Goal: Check status: Check status

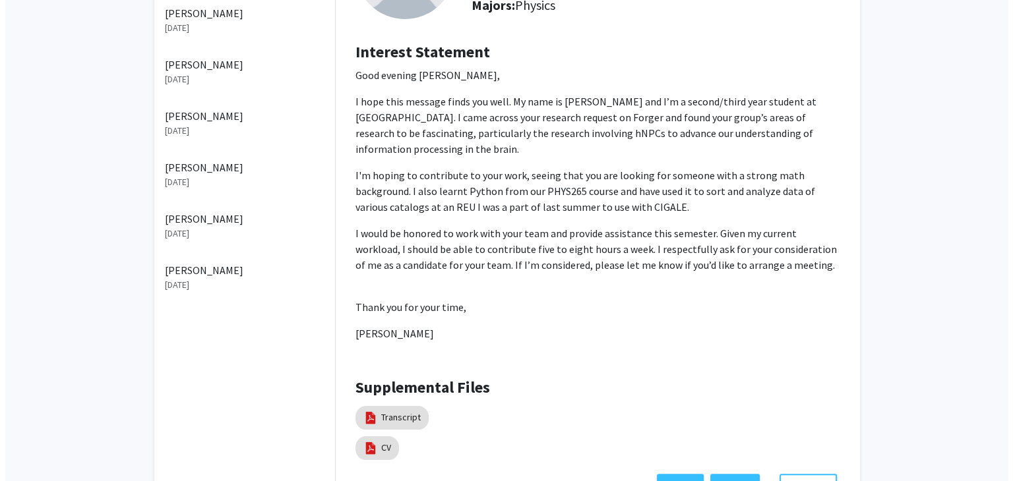
scroll to position [243, 0]
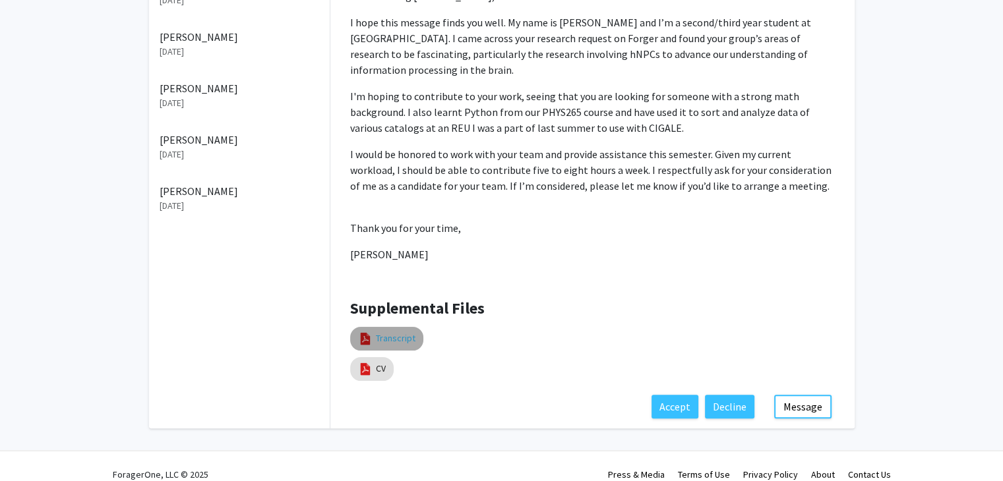
click at [394, 332] on link "Transcript" at bounding box center [396, 339] width 40 height 14
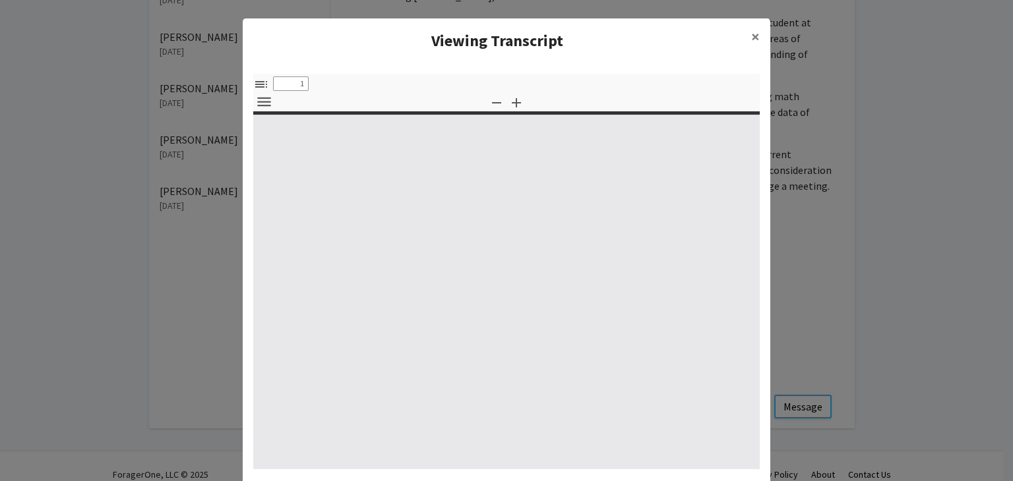
select select "custom"
type input "0"
select select "custom"
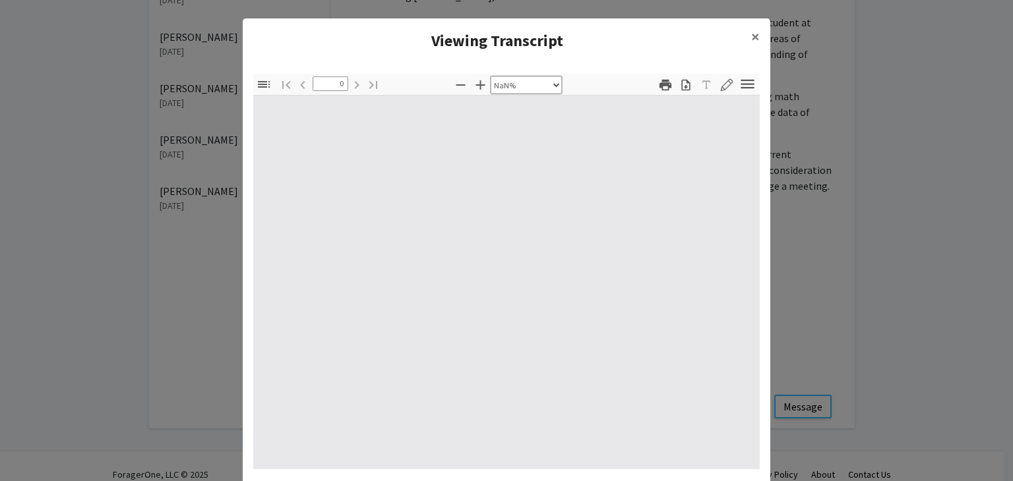
type input "1"
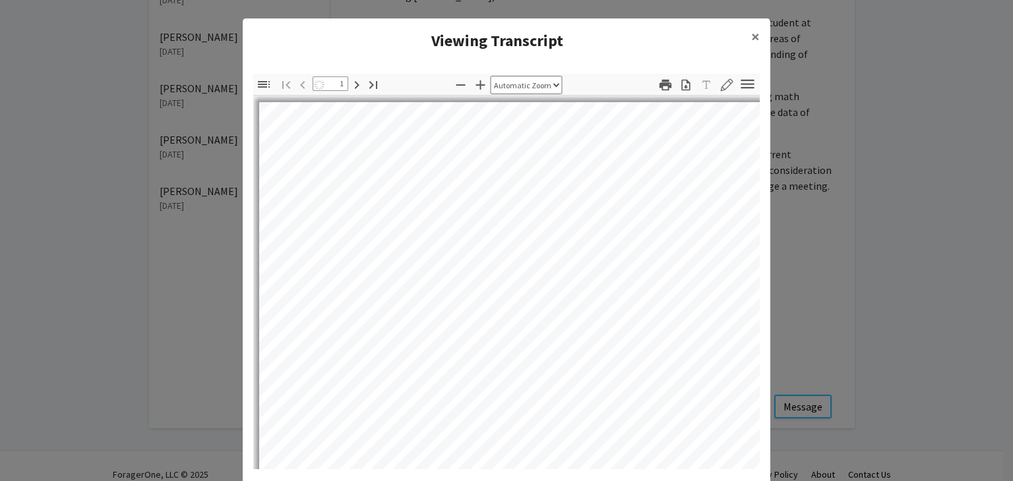
select select "auto"
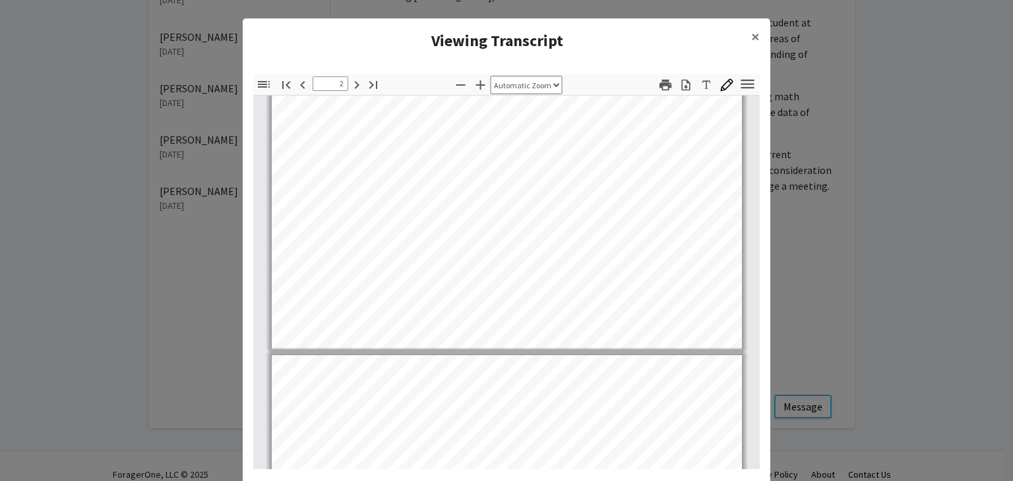
type input "3"
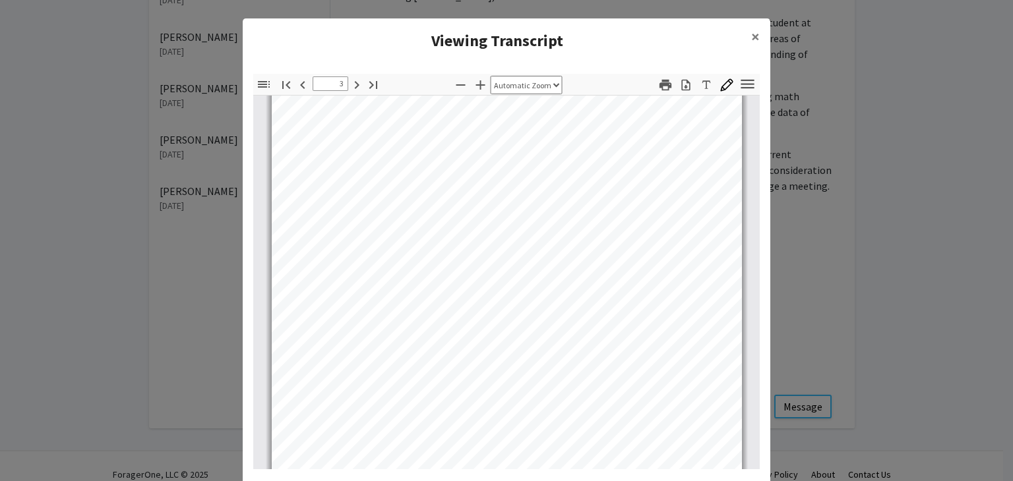
scroll to position [1327, 0]
click at [751, 34] on span "×" at bounding box center [755, 36] width 9 height 20
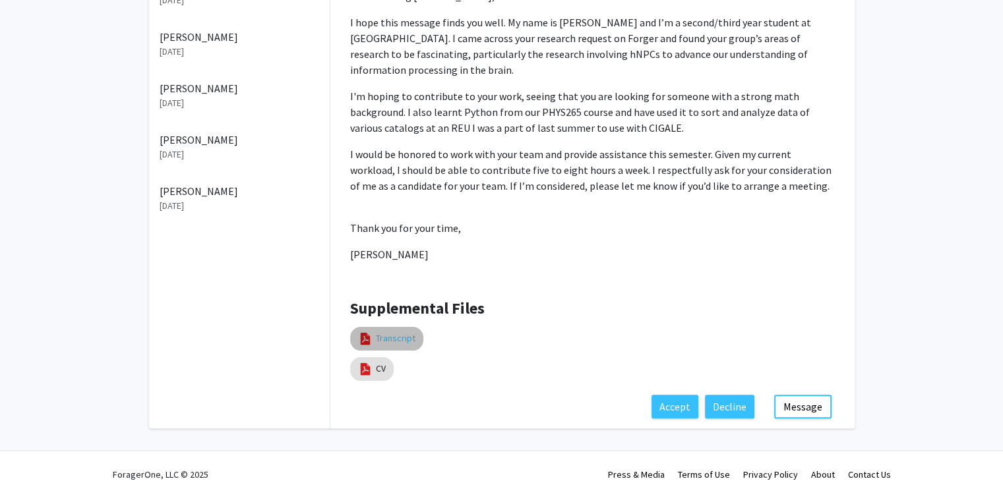
click at [388, 332] on link "Transcript" at bounding box center [396, 339] width 40 height 14
select select "custom"
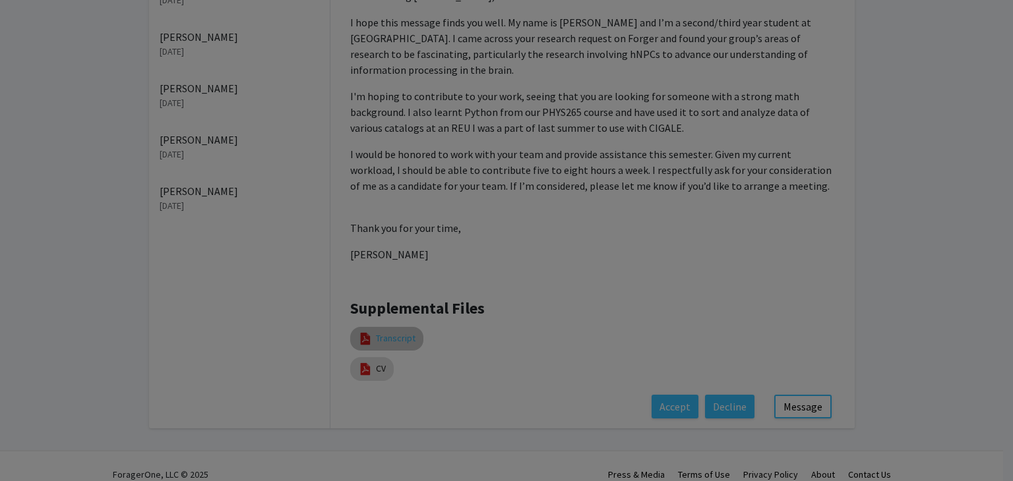
type input "0"
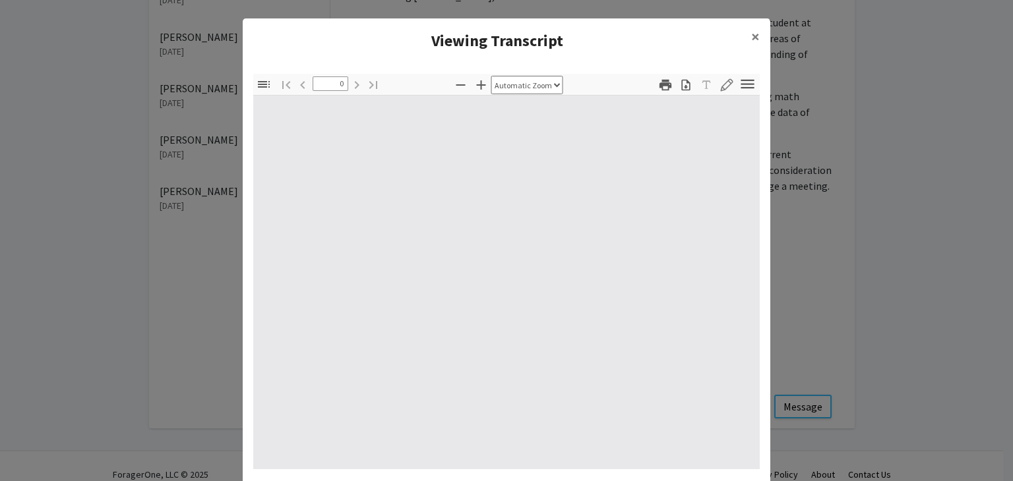
select select "custom"
type input "1"
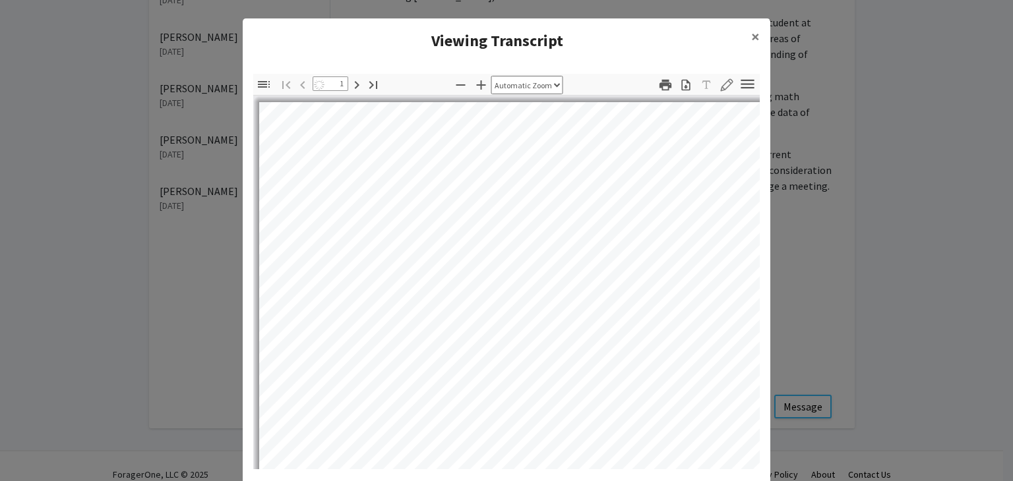
select select "auto"
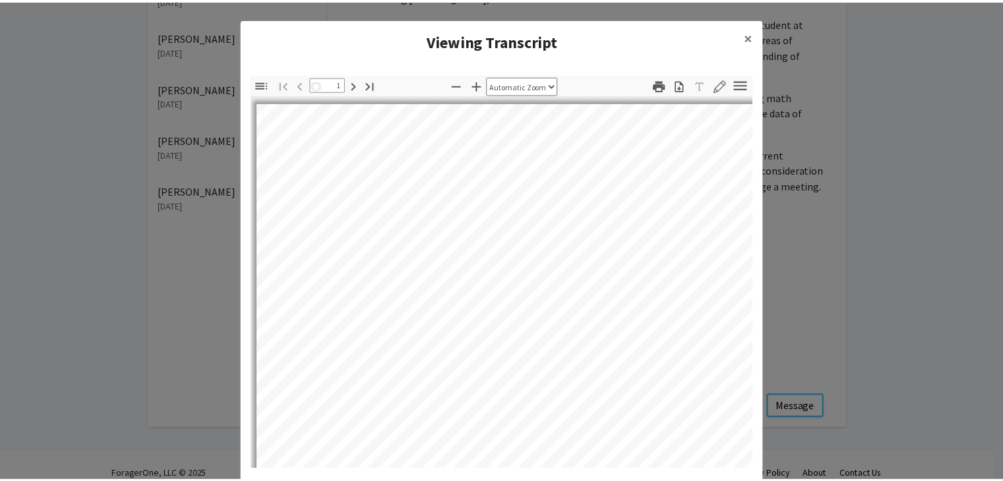
scroll to position [0, 0]
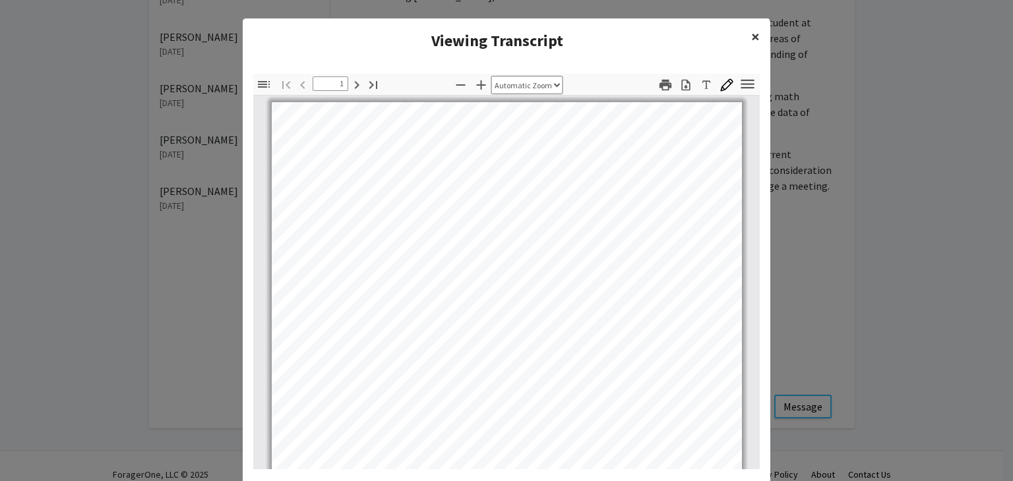
click at [751, 35] on span "×" at bounding box center [755, 36] width 9 height 20
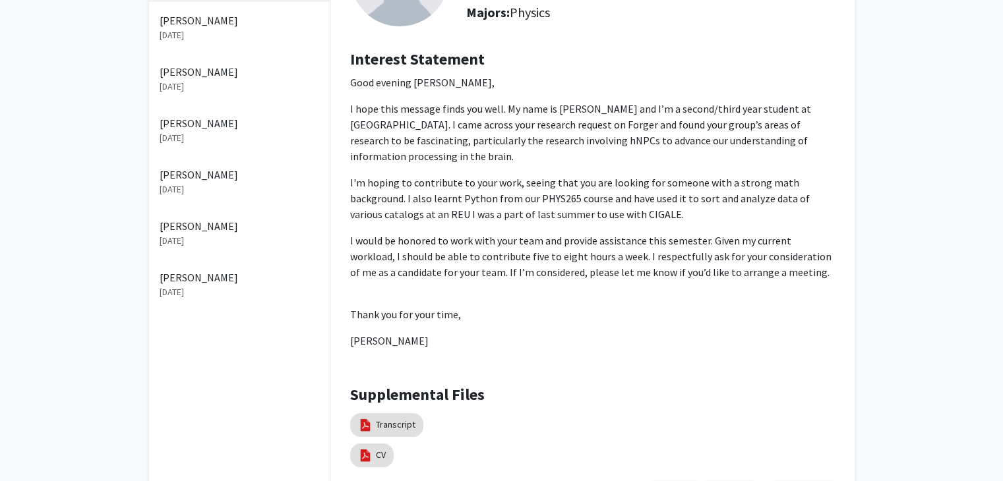
scroll to position [160, 0]
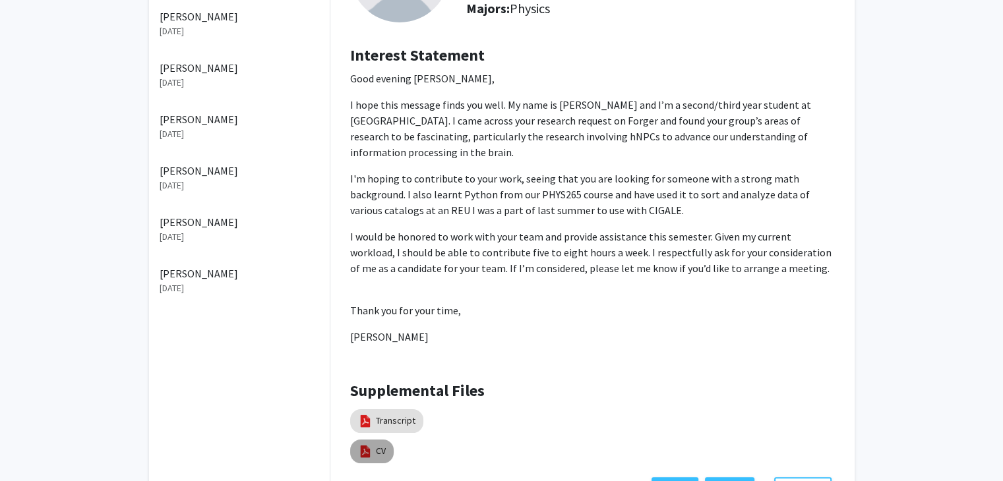
click at [361, 445] on img at bounding box center [365, 452] width 15 height 15
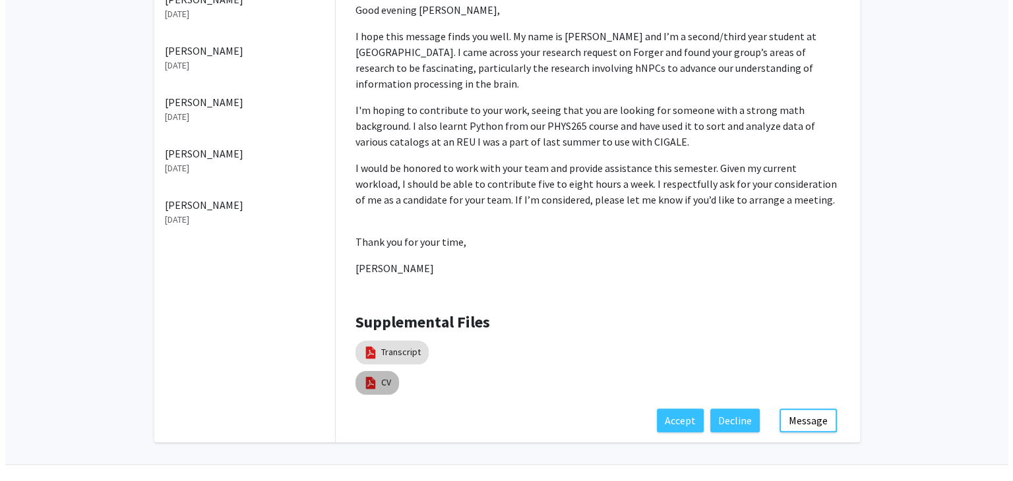
scroll to position [243, 0]
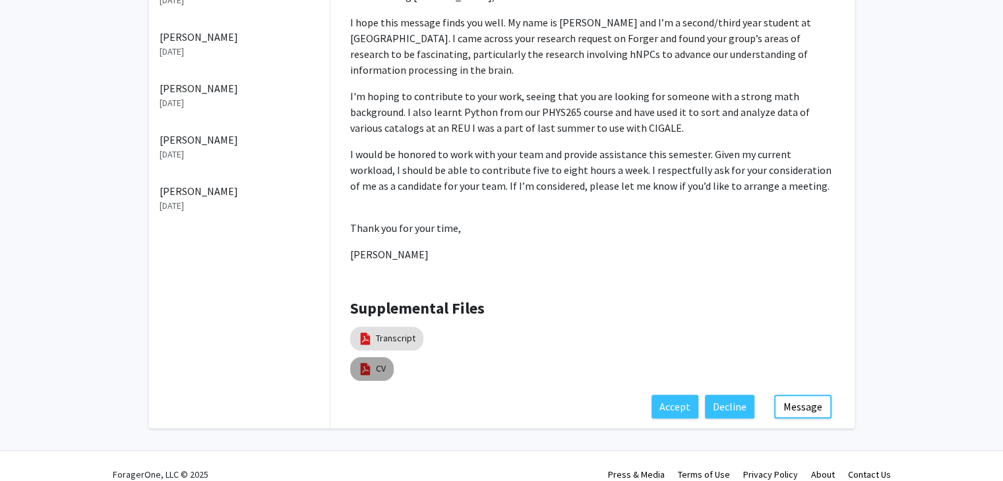
click at [372, 362] on img at bounding box center [365, 369] width 15 height 15
click at [377, 362] on link "CV" at bounding box center [381, 369] width 10 height 14
select select "custom"
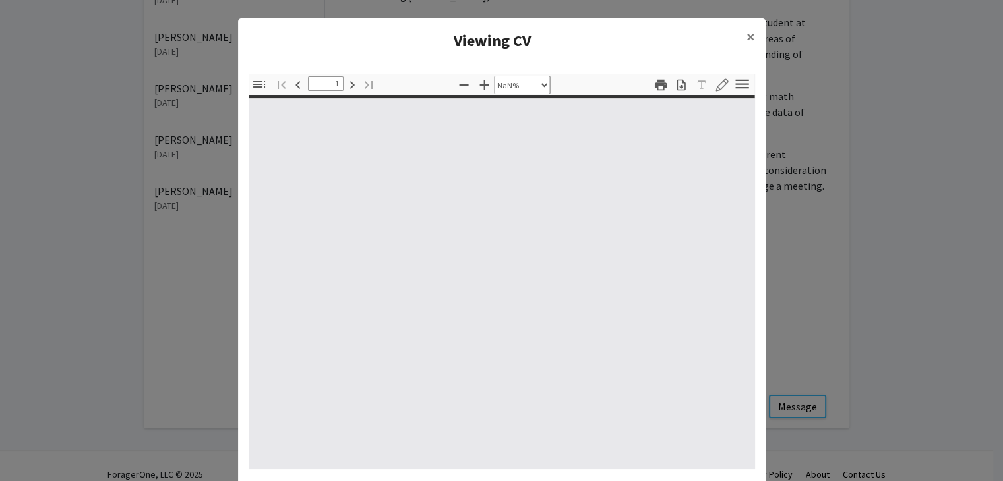
type input "0"
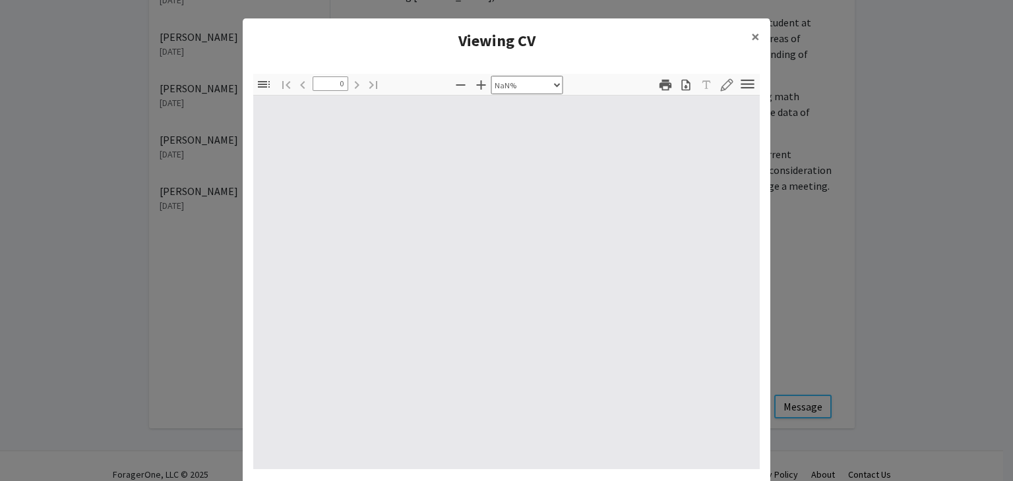
select select "auto"
type input "1"
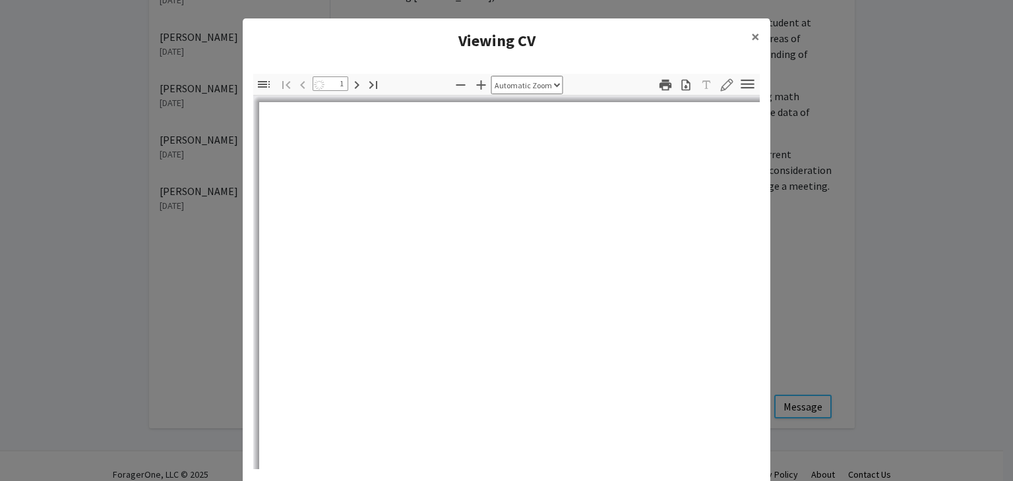
select select "auto"
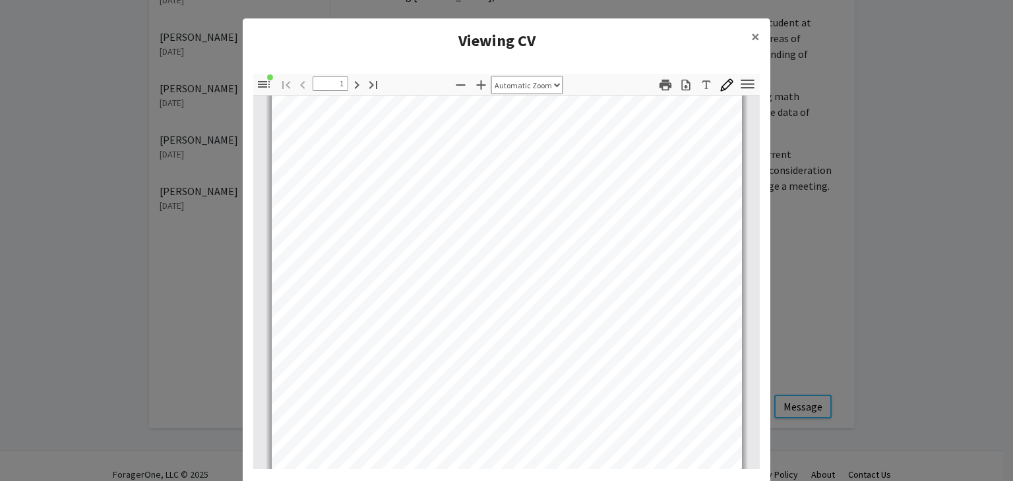
scroll to position [251, 0]
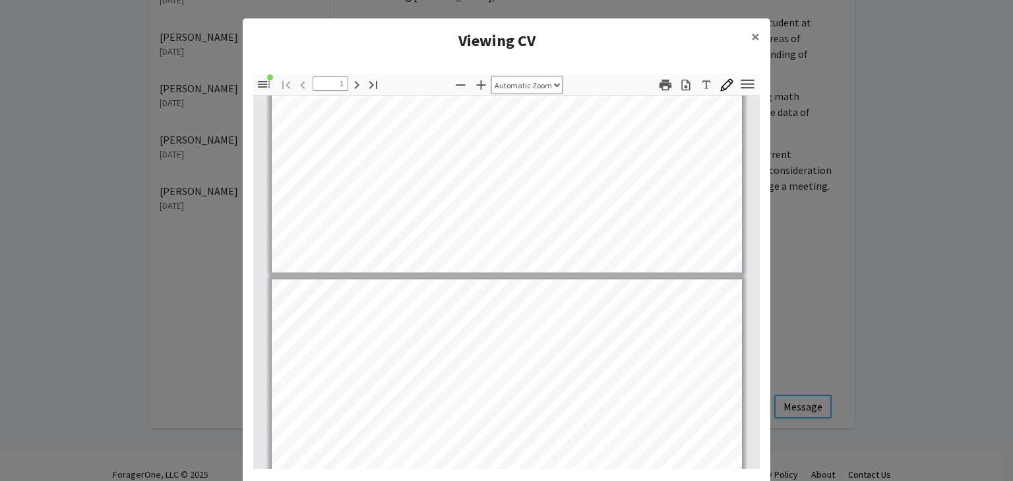
type input "2"
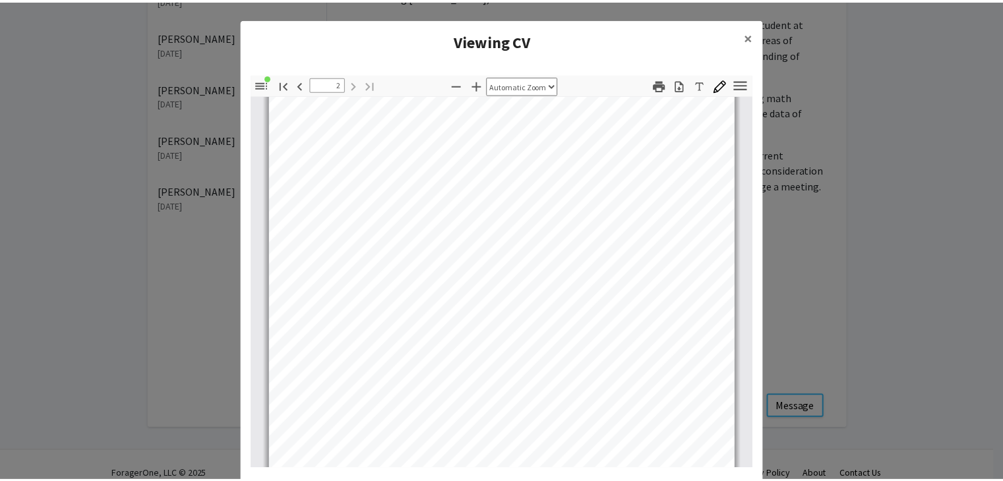
scroll to position [759, 0]
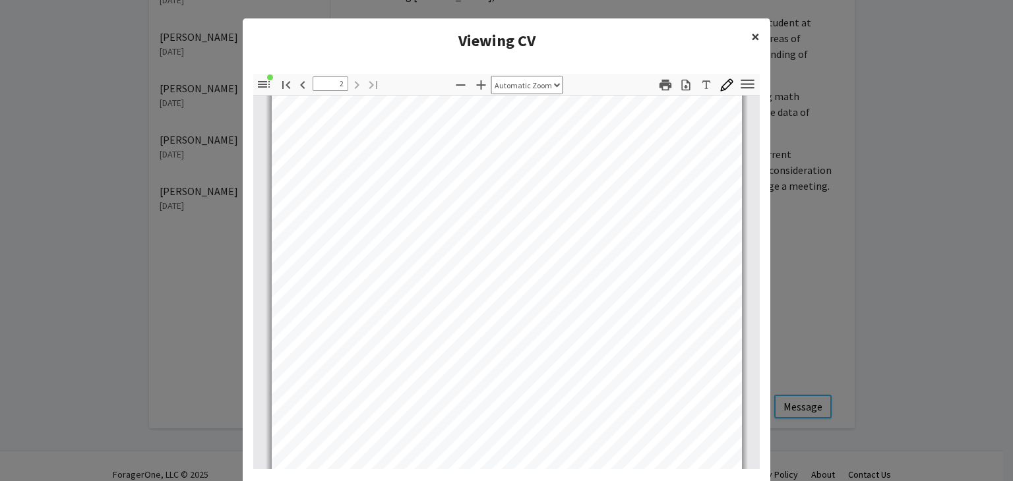
click at [751, 42] on span "×" at bounding box center [755, 36] width 9 height 20
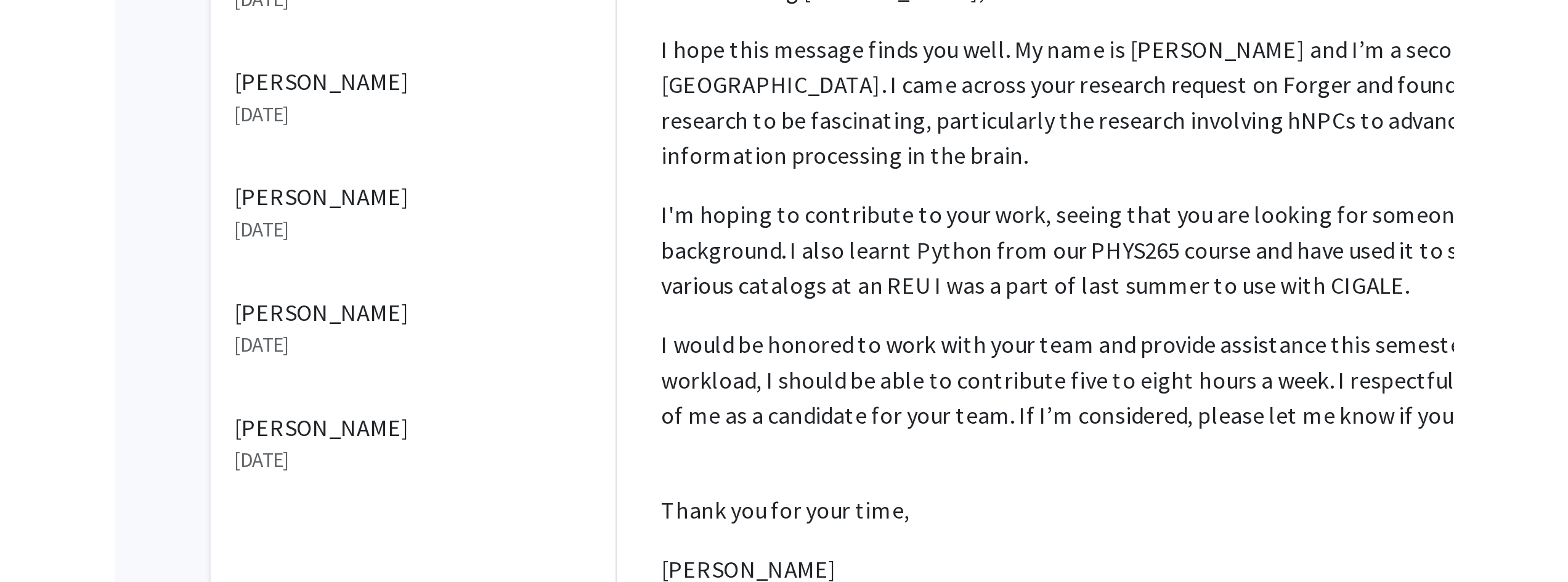
scroll to position [95, 0]
